Goal: Task Accomplishment & Management: Use online tool/utility

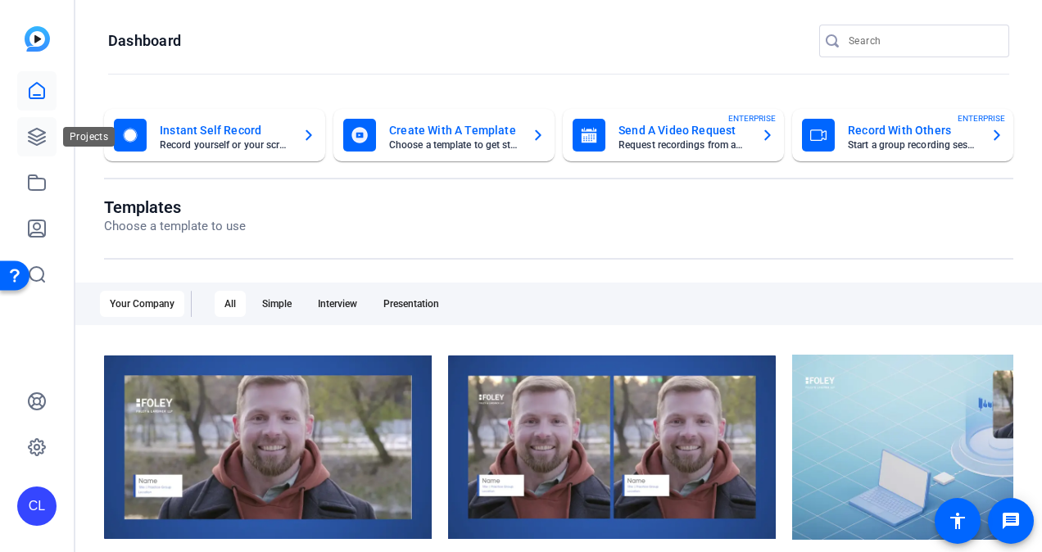
click at [36, 134] on icon at bounding box center [37, 137] width 20 height 20
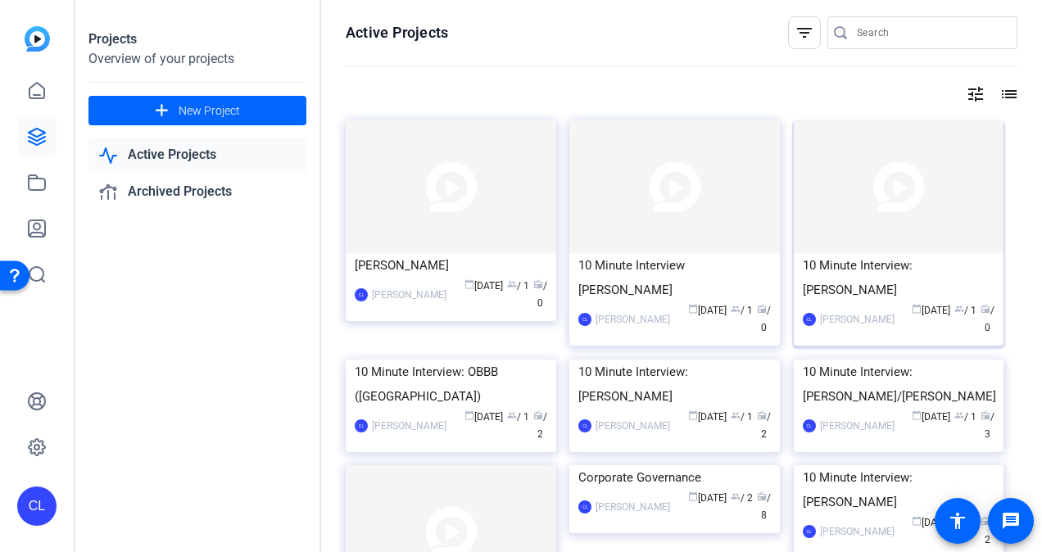
click at [725, 233] on img at bounding box center [899, 186] width 210 height 133
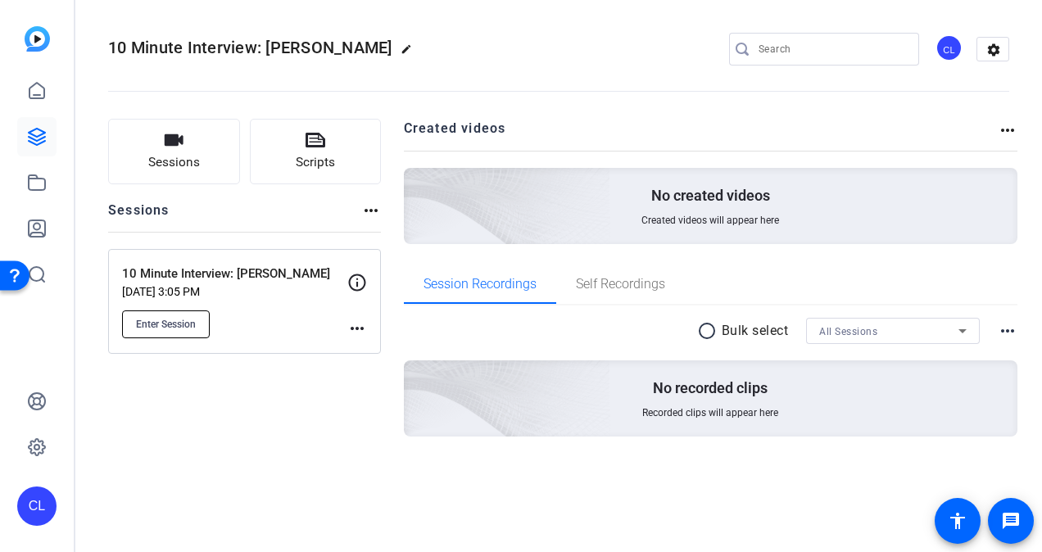
click at [151, 321] on span "Enter Session" at bounding box center [166, 324] width 60 height 13
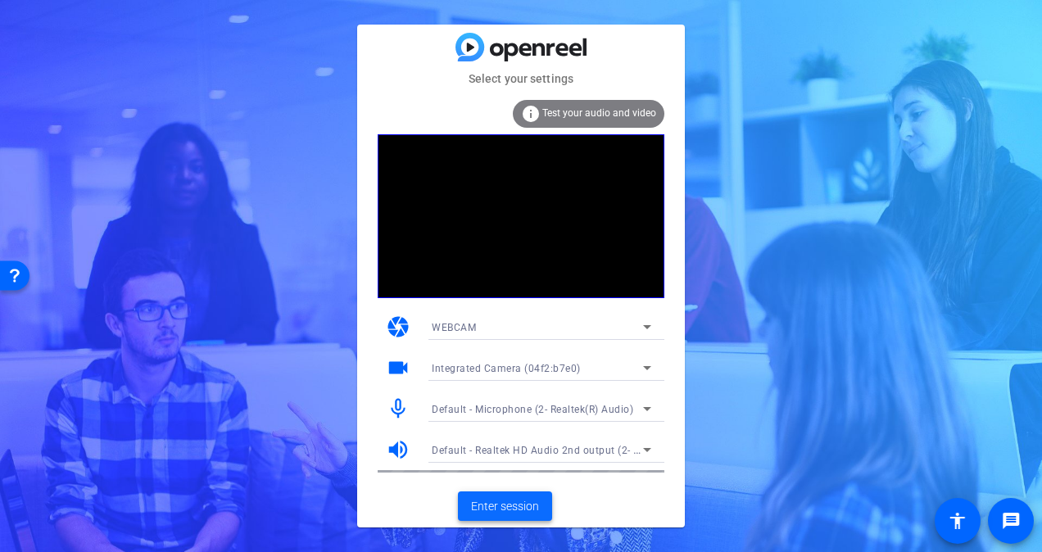
click at [534, 510] on span "Enter session" at bounding box center [505, 506] width 68 height 17
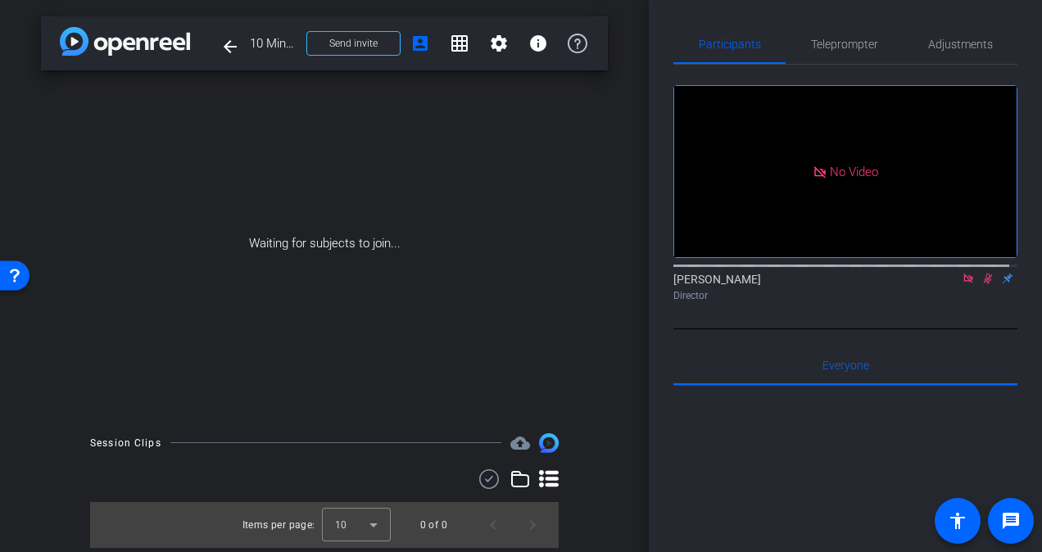
click at [963, 286] on mat-icon at bounding box center [968, 278] width 20 height 15
click at [694, 243] on mat-icon "settings" at bounding box center [694, 234] width 20 height 20
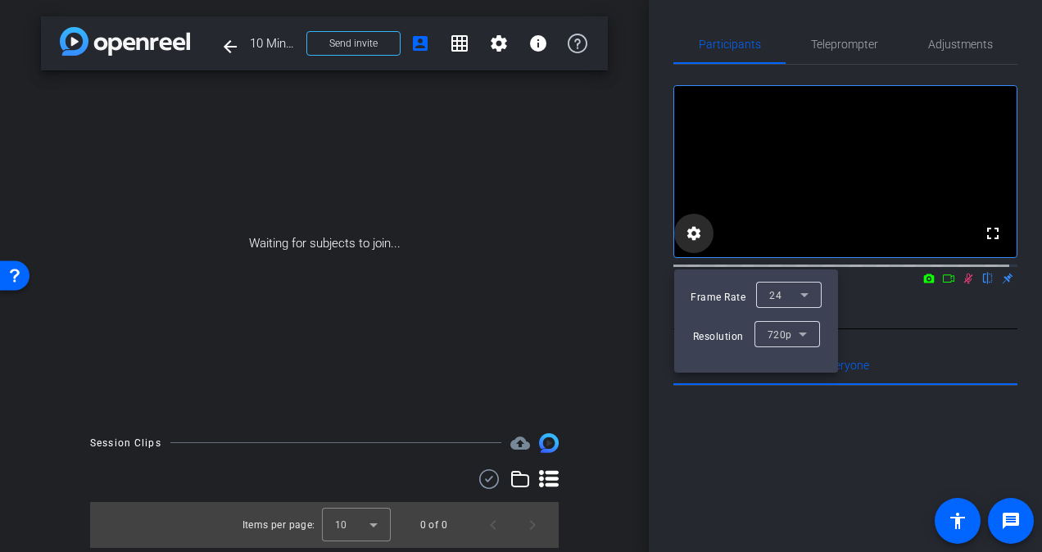
click at [694, 248] on body "Accessibility Screen-Reader Guide, Feedback, and Issue Reporting | New window m…" at bounding box center [521, 276] width 1042 height 552
click at [694, 248] on div at bounding box center [521, 276] width 1042 height 552
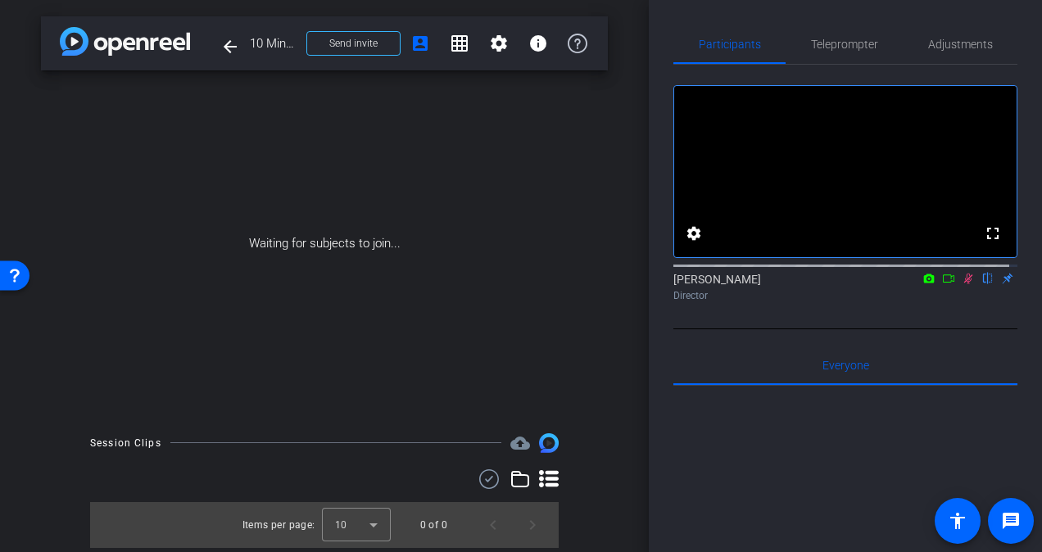
click at [944, 284] on icon at bounding box center [948, 278] width 13 height 11
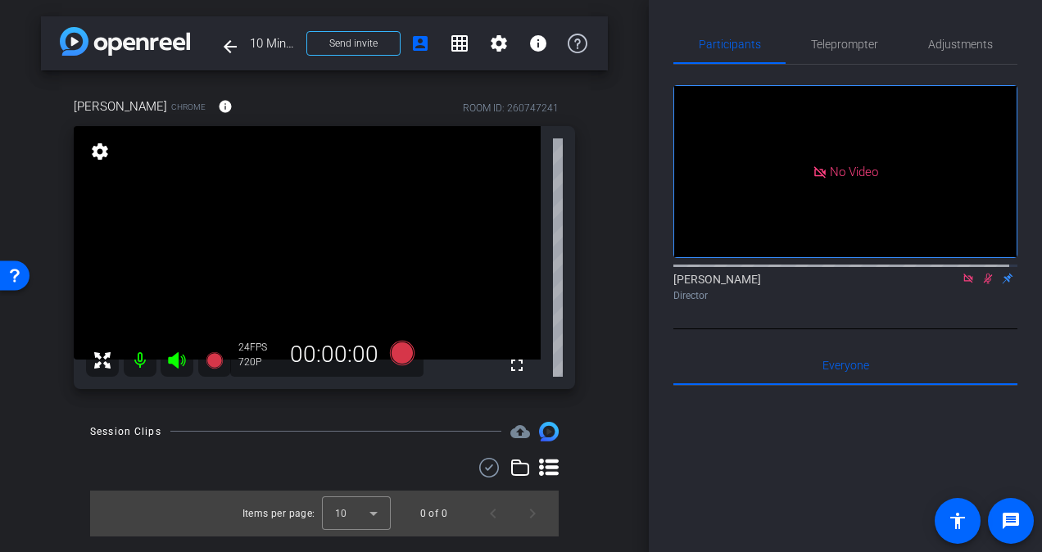
click at [963, 283] on icon at bounding box center [967, 278] width 9 height 9
click at [961, 284] on icon at bounding box center [967, 278] width 13 height 11
click at [597, 388] on div "Brian Lucareli Chrome info ROOM ID: 260747241 fullscreen settings 282.9 GB 24 F…" at bounding box center [324, 237] width 567 height 335
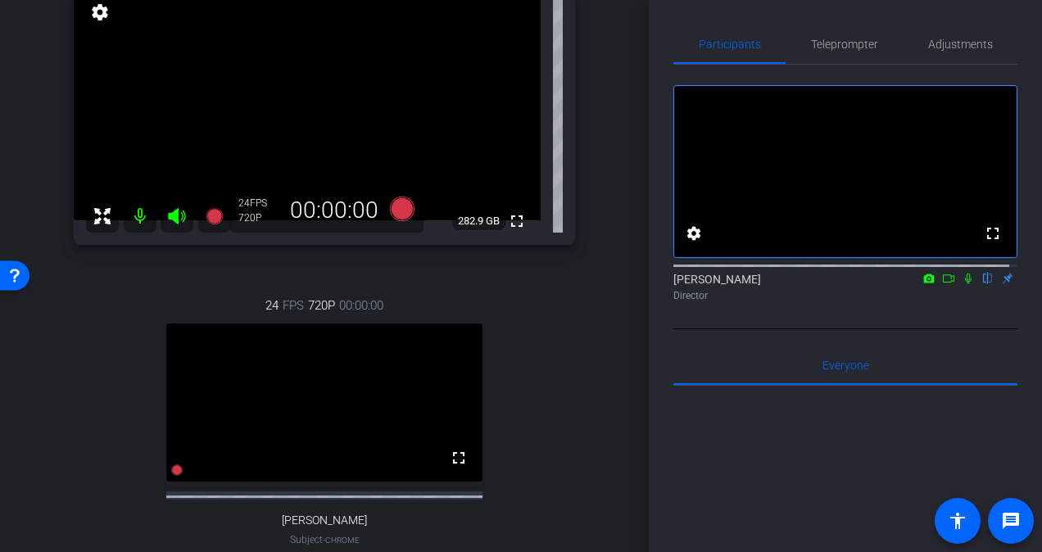
scroll to position [140, 0]
